Goal: Transaction & Acquisition: Purchase product/service

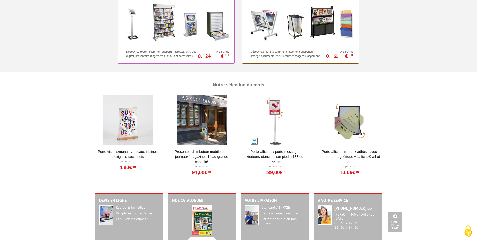
scroll to position [438, 0]
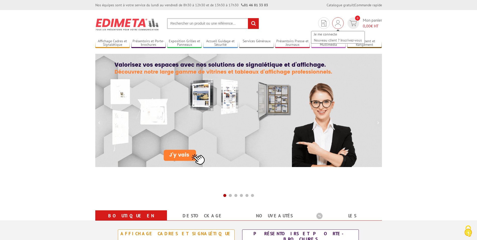
click at [337, 21] on img at bounding box center [338, 23] width 6 height 6
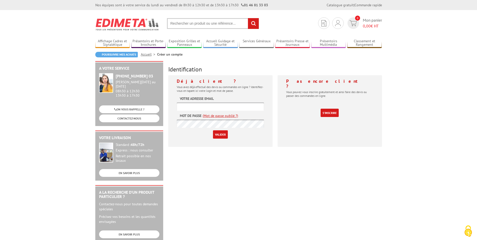
type input "ffouger@le-service-funeraire.fr"
click at [222, 132] on input "Valider" at bounding box center [220, 134] width 15 height 8
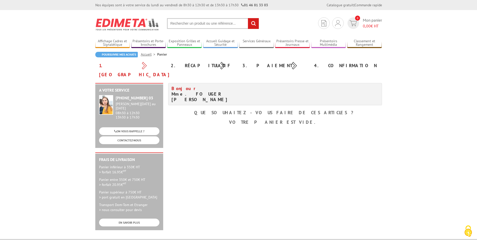
click at [201, 24] on input "text" at bounding box center [213, 23] width 92 height 11
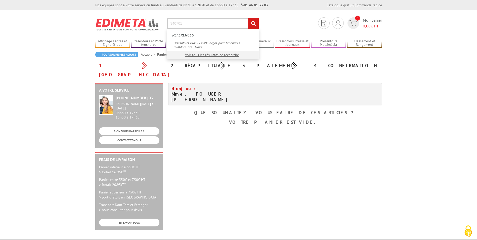
type input "340701"
click at [255, 22] on input "rechercher" at bounding box center [253, 23] width 11 height 11
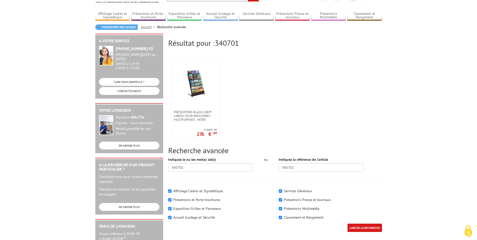
scroll to position [50, 0]
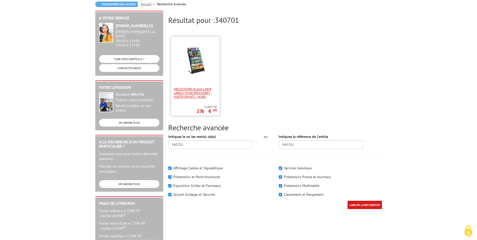
click at [192, 88] on span "Présentoirs Black-Line® larges pour brochures multiformats - Noirs" at bounding box center [195, 92] width 43 height 11
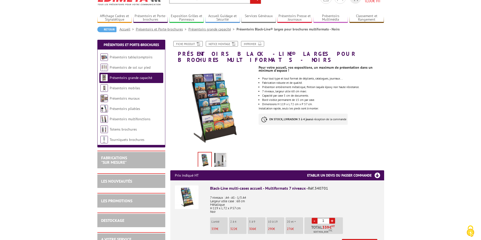
scroll to position [50, 0]
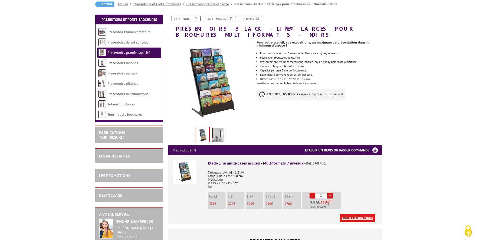
click at [357, 214] on link "Ajouter à mon panier" at bounding box center [357, 218] width 35 height 8
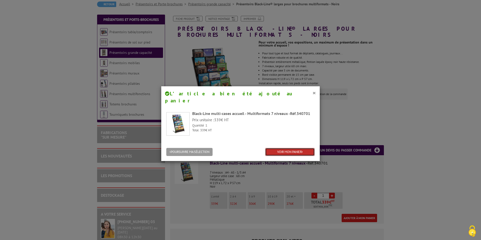
click at [276, 148] on link "VOIR MON PANIER" at bounding box center [290, 152] width 50 height 8
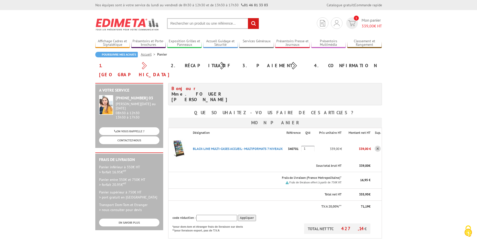
click at [214, 215] on input "text" at bounding box center [217, 218] width 41 height 6
type input "15POURVOUS"
click at [245, 215] on input "Appliquer" at bounding box center [247, 218] width 18 height 6
